Goal: Find specific page/section

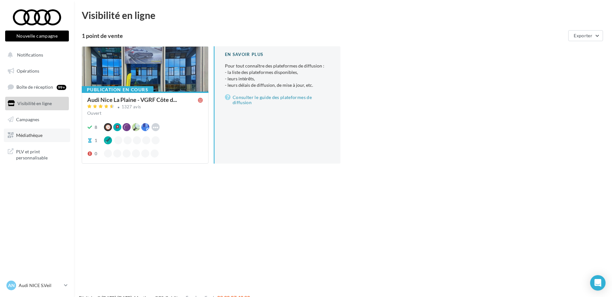
click at [40, 132] on link "Médiathèque" at bounding box center [37, 136] width 66 height 14
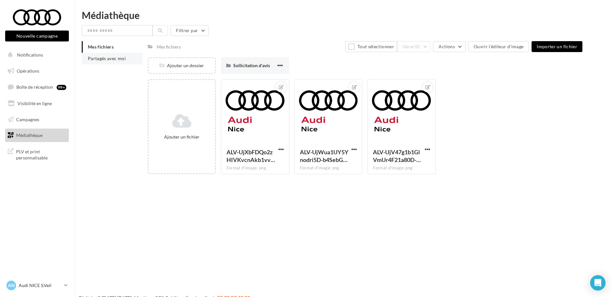
click at [105, 58] on span "Partagés avec moi" at bounding box center [107, 58] width 38 height 5
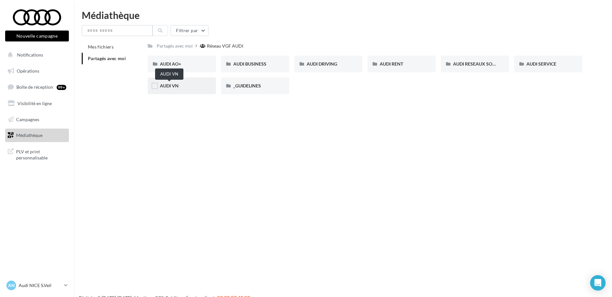
click at [166, 85] on span "AUDI VN" at bounding box center [169, 85] width 19 height 5
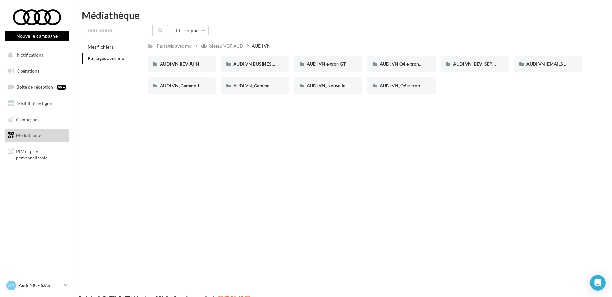
click at [198, 143] on div "Nouvelle campagne Nouvelle campagne Notifications Opérations Boîte de réception…" at bounding box center [306, 158] width 612 height 297
